Goal: Information Seeking & Learning: Check status

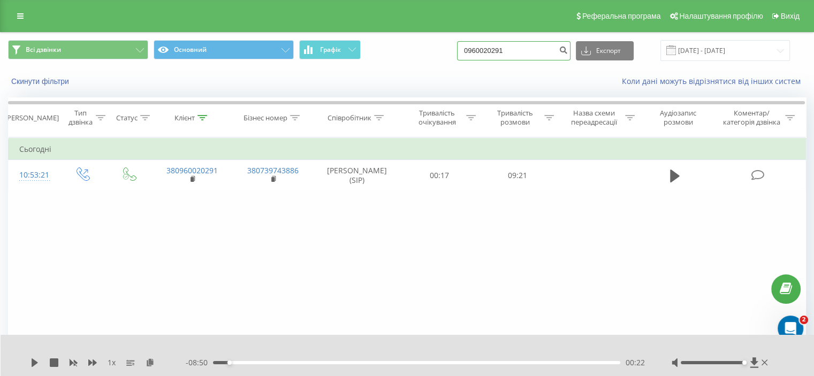
click at [534, 51] on input "0960020291" at bounding box center [514, 50] width 114 height 19
paste input "50) 930-40-"
type input "0509304091"
click at [571, 55] on button "submit" at bounding box center [563, 50] width 14 height 19
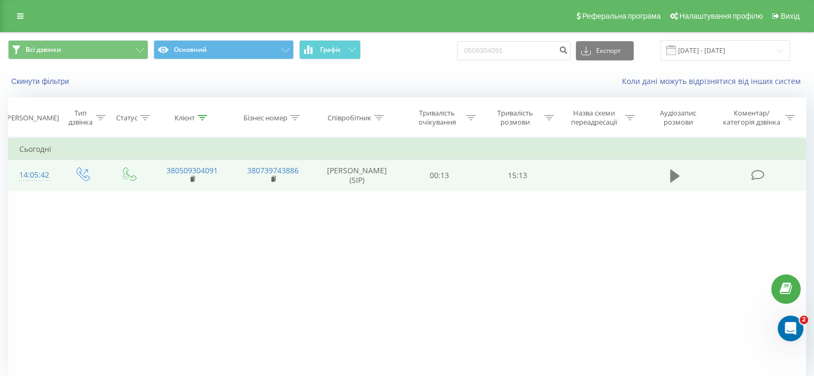
click at [675, 176] on icon at bounding box center [675, 176] width 10 height 13
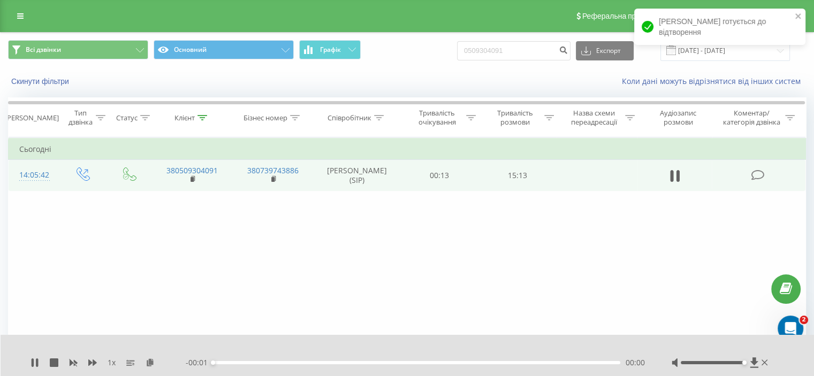
drag, startPoint x: 713, startPoint y: 363, endPoint x: 746, endPoint y: 360, distance: 33.3
click at [746, 360] on div at bounding box center [721, 363] width 99 height 11
click at [754, 363] on icon at bounding box center [754, 363] width 8 height 10
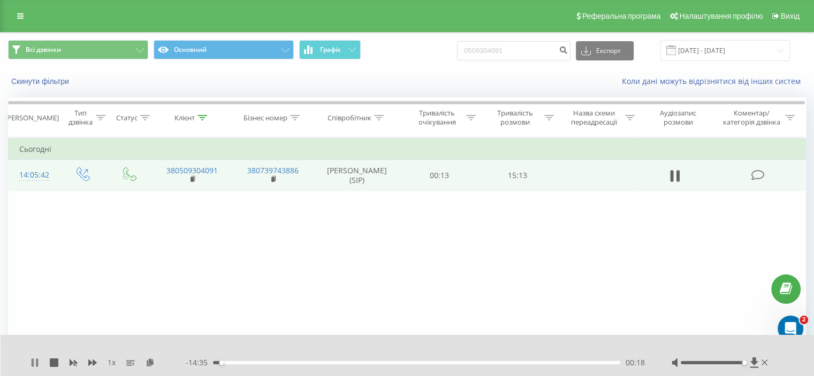
click at [35, 365] on icon at bounding box center [35, 363] width 9 height 9
click at [750, 363] on icon at bounding box center [754, 363] width 9 height 11
click at [514, 57] on input "0509304091" at bounding box center [514, 50] width 114 height 19
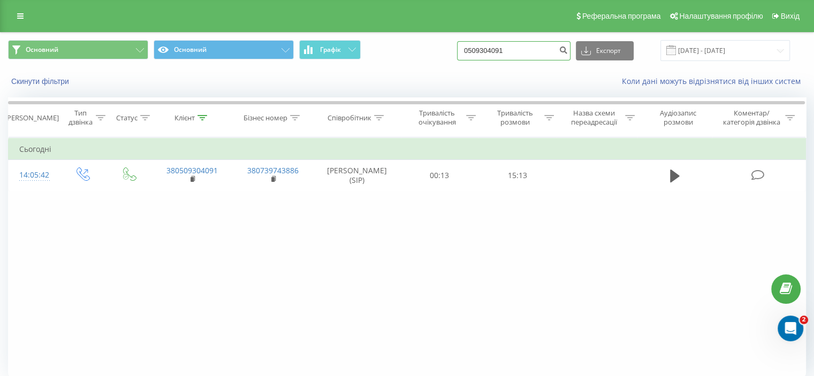
click at [525, 57] on input "0509304091" at bounding box center [514, 50] width 114 height 19
click at [568, 52] on icon "submit" at bounding box center [563, 49] width 9 height 6
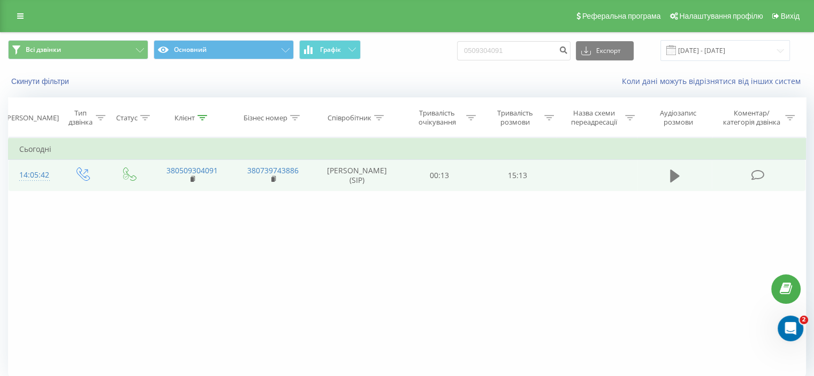
click at [674, 181] on icon at bounding box center [675, 176] width 10 height 15
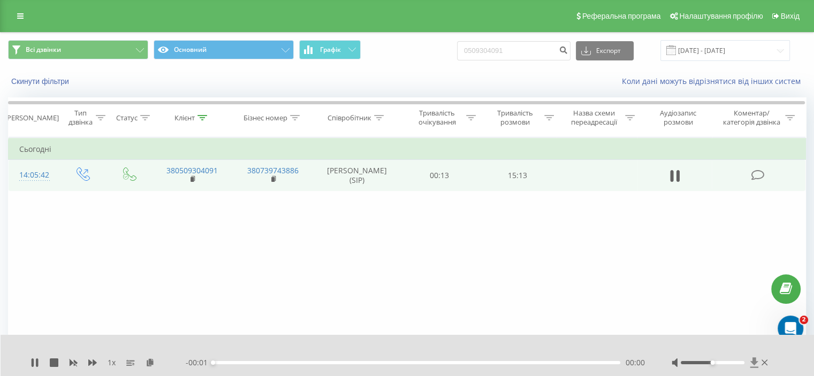
click at [752, 361] on icon at bounding box center [754, 363] width 9 height 11
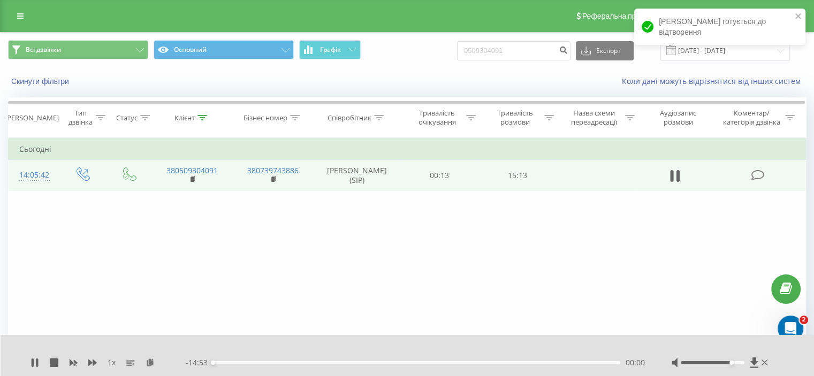
drag, startPoint x: 718, startPoint y: 364, endPoint x: 749, endPoint y: 361, distance: 31.7
click at [749, 361] on div at bounding box center [721, 363] width 99 height 11
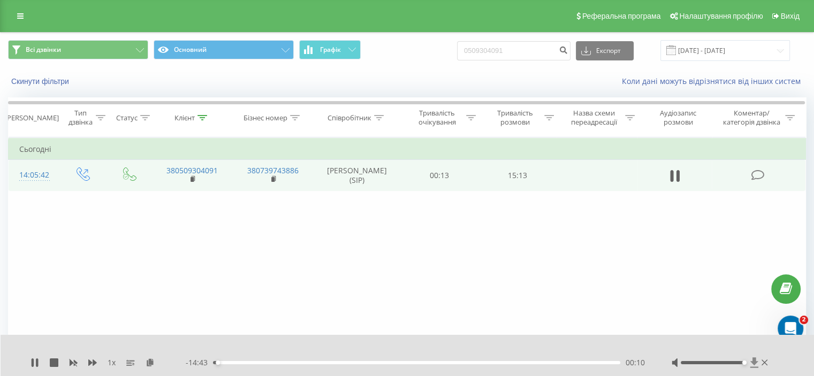
click at [752, 363] on icon at bounding box center [754, 363] width 8 height 10
drag, startPoint x: 752, startPoint y: 363, endPoint x: 504, endPoint y: 265, distance: 266.1
click at [505, 265] on div "Фільтрувати за умовою Дорівнює Введіть значення Скасувати OK Фільтрувати за умо…" at bounding box center [407, 258] width 798 height 241
click at [752, 359] on icon at bounding box center [754, 363] width 9 height 11
click at [30, 364] on div "1 x - 14:19 00:34 00:34" at bounding box center [408, 355] width 814 height 41
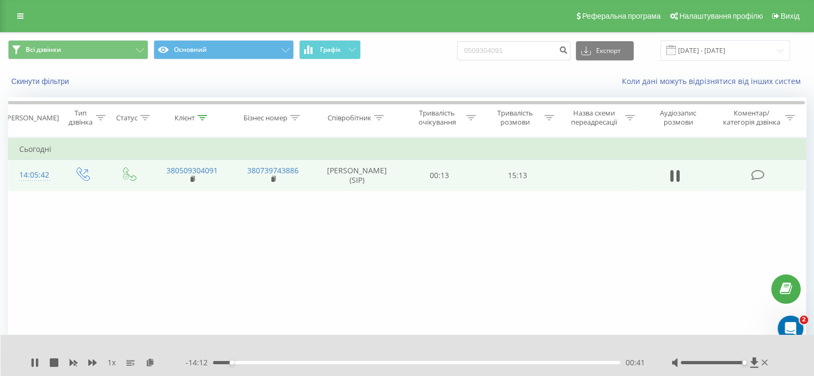
drag, startPoint x: 32, startPoint y: 362, endPoint x: 88, endPoint y: 297, distance: 85.8
click at [32, 361] on icon at bounding box center [33, 363] width 2 height 9
click at [497, 51] on input "0509304091" at bounding box center [514, 50] width 114 height 19
